Goal: Task Accomplishment & Management: Complete application form

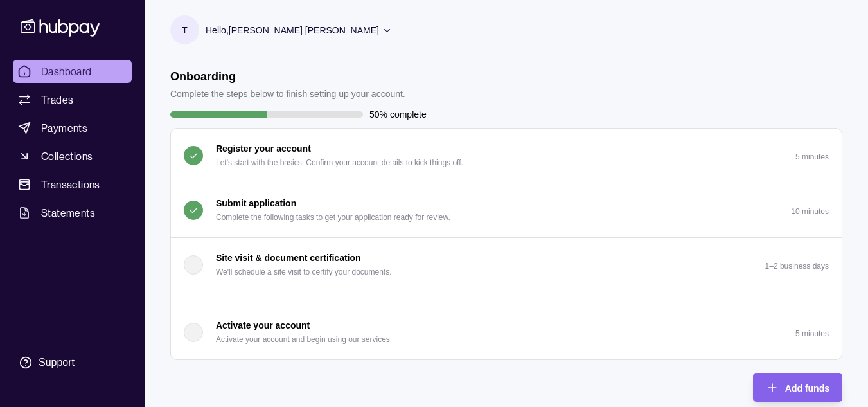
click at [276, 197] on p "Submit application" at bounding box center [256, 203] width 80 height 14
click at [266, 199] on p "Submit application" at bounding box center [256, 203] width 80 height 14
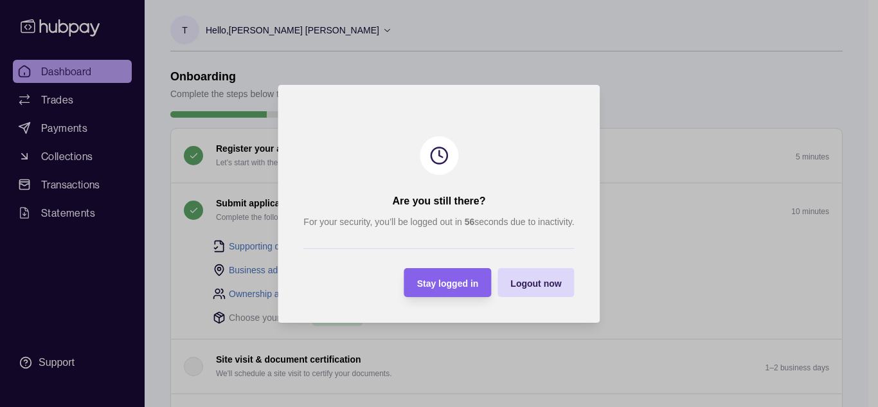
click at [429, 299] on section "Are you still there? For your security, you’ll be logged out in 56 seconds due …" at bounding box center [439, 204] width 322 height 238
click at [439, 275] on div "Stay logged in" at bounding box center [448, 281] width 62 height 15
